Goal: Task Accomplishment & Management: Manage account settings

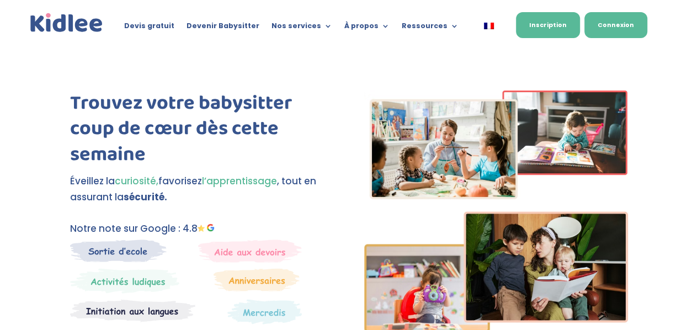
click at [609, 30] on link "Connexion" at bounding box center [615, 25] width 63 height 26
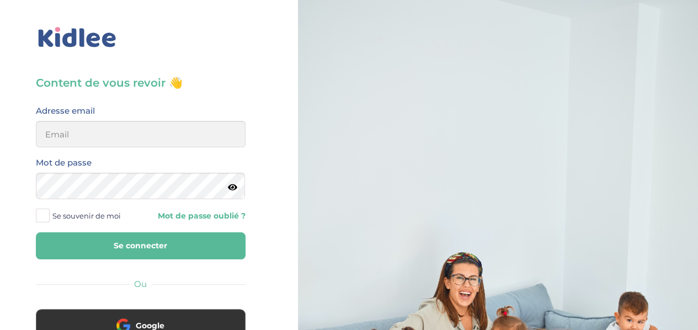
click at [176, 114] on div "Adresse email" at bounding box center [141, 126] width 210 height 44
click at [185, 141] on input "email" at bounding box center [141, 134] width 210 height 26
type input "[EMAIL_ADDRESS][DOMAIN_NAME]"
click at [213, 214] on link "Mot de passe oublié ?" at bounding box center [197, 216] width 97 height 10
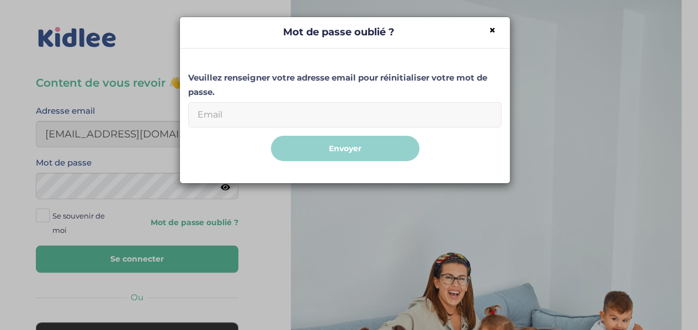
click at [359, 116] on input "Email" at bounding box center [344, 114] width 313 height 25
type input "fatima.bacard@gmail.com"
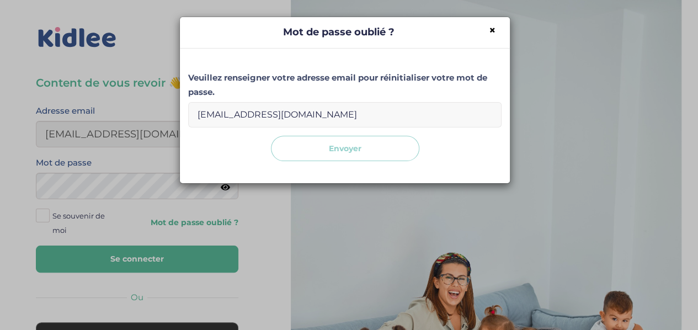
click at [353, 152] on button "Envoyer" at bounding box center [345, 149] width 148 height 26
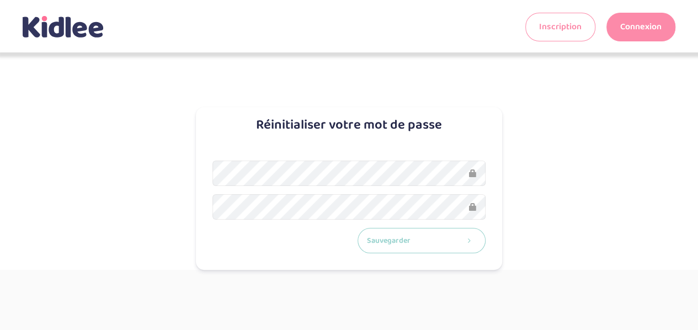
click at [427, 240] on button "Sauvegarder" at bounding box center [422, 241] width 129 height 26
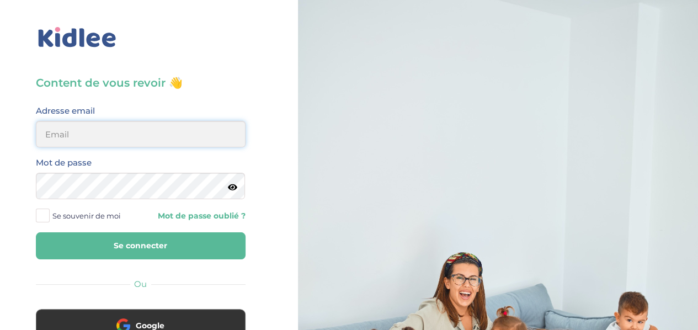
click at [204, 132] on input "email" at bounding box center [141, 134] width 210 height 26
type input "fatima.bacard@gmail.com"
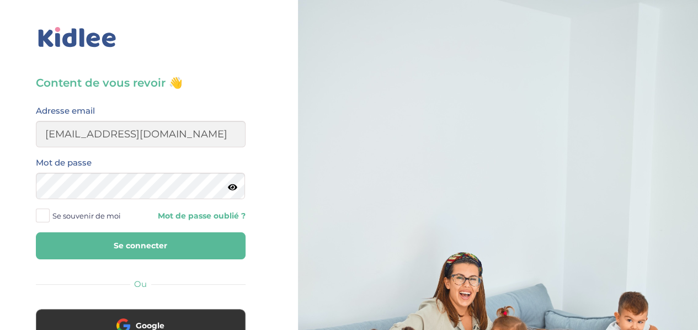
click at [44, 217] on span at bounding box center [43, 216] width 14 height 14
click at [0, 0] on input "Se souvenir de moi" at bounding box center [0, 0] width 0 height 0
click at [99, 250] on button "Se connecter" at bounding box center [141, 245] width 210 height 27
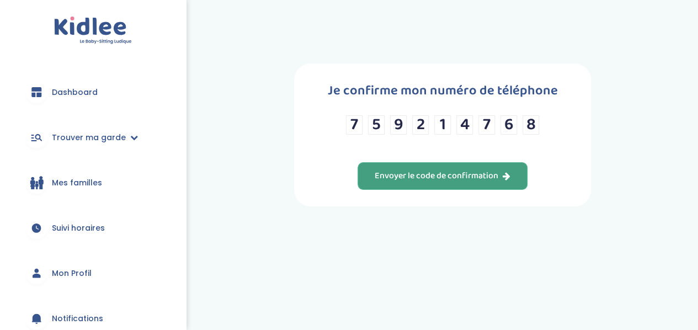
click at [500, 174] on div "Envoyer le code de confirmation" at bounding box center [443, 176] width 136 height 13
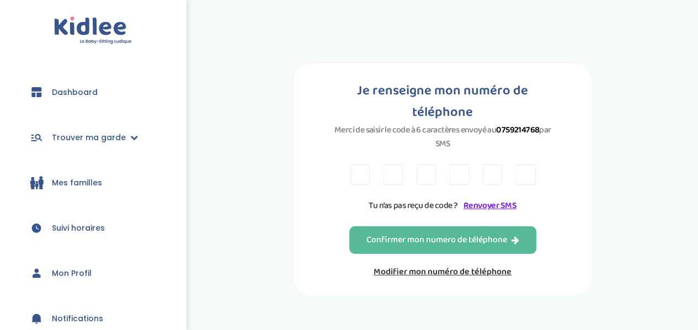
click at [354, 164] on input "text" at bounding box center [359, 174] width 19 height 20
click at [356, 164] on input "text" at bounding box center [359, 174] width 19 height 20
click at [480, 199] on link "Renvoyer SMS" at bounding box center [490, 206] width 53 height 14
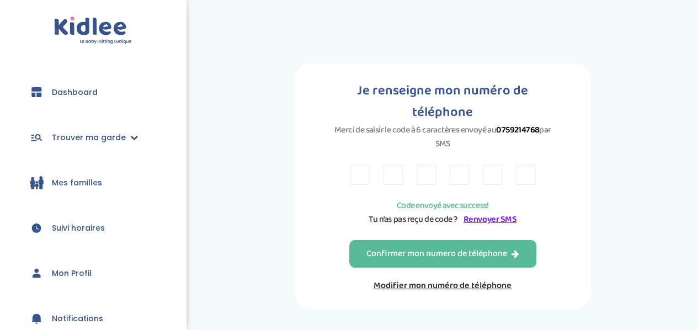
click at [362, 164] on input "text" at bounding box center [359, 174] width 19 height 20
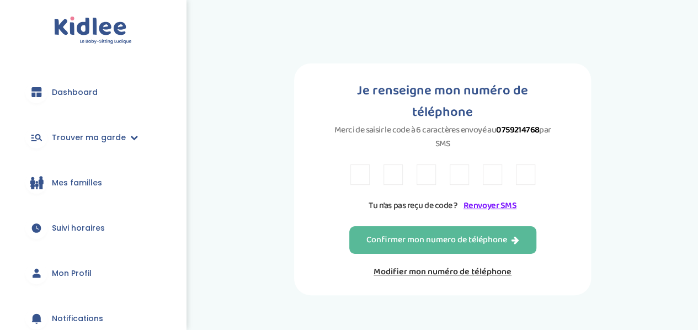
click at [360, 164] on input "text" at bounding box center [359, 174] width 19 height 20
click at [438, 265] on link "Modifier mon numéro de téléphone" at bounding box center [442, 272] width 187 height 14
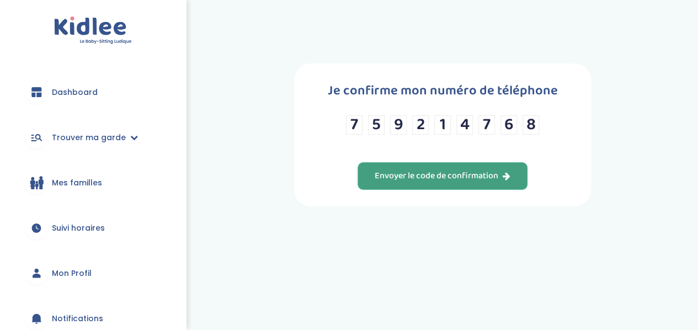
click at [411, 176] on div "Envoyer le code de confirmation" at bounding box center [443, 176] width 136 height 13
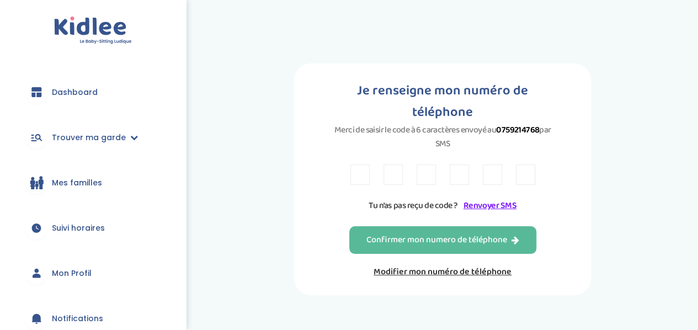
click at [359, 164] on input "text" at bounding box center [359, 174] width 19 height 20
click at [47, 271] on link "Mon Profil" at bounding box center [93, 273] width 153 height 40
